Goal: Task Accomplishment & Management: Manage account settings

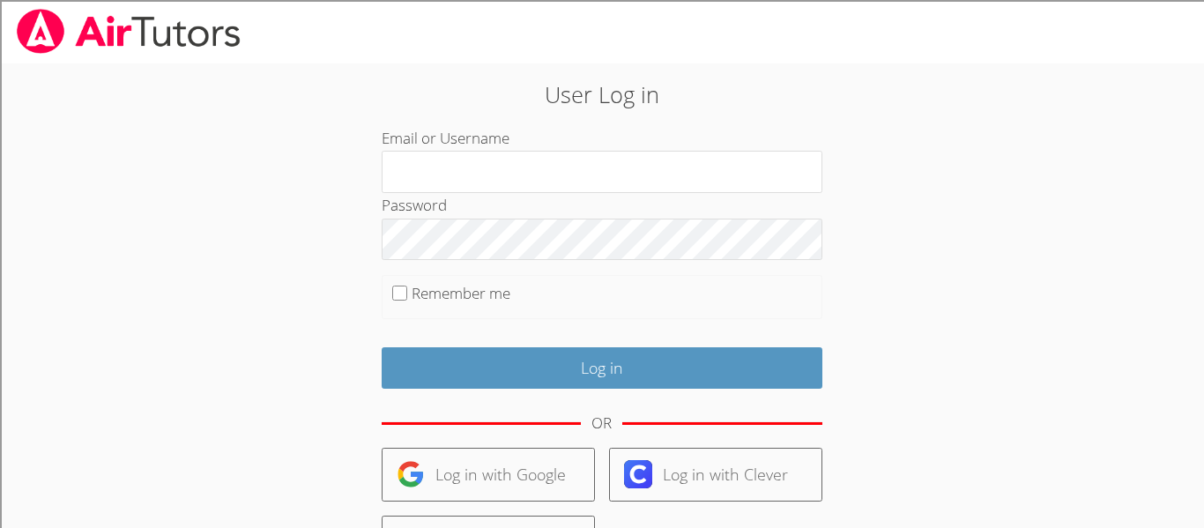
scroll to position [183, 0]
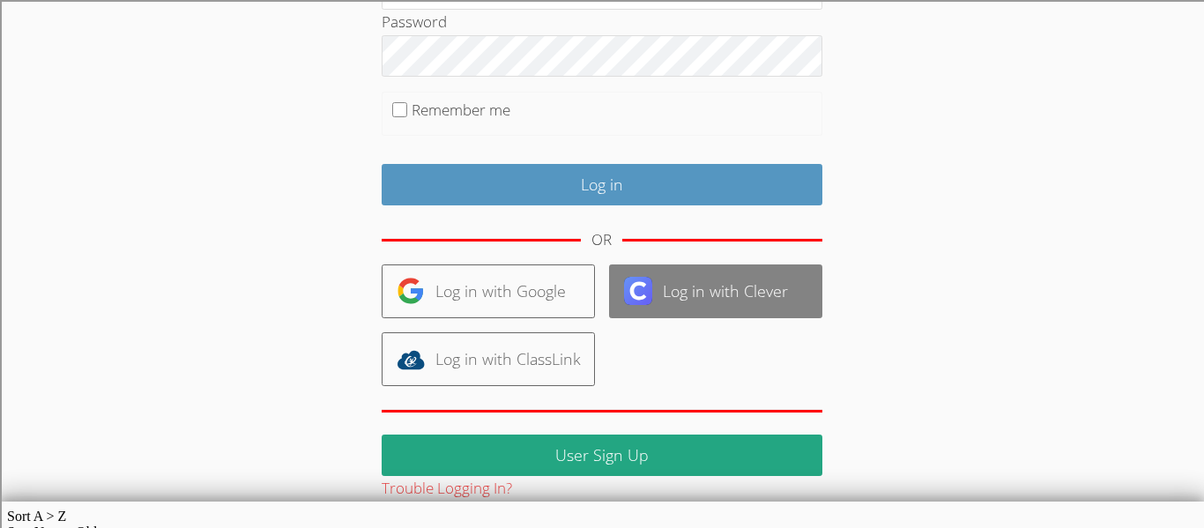
click at [620, 279] on link "Log in with Clever" at bounding box center [715, 291] width 213 height 54
